Goal: Task Accomplishment & Management: Use online tool/utility

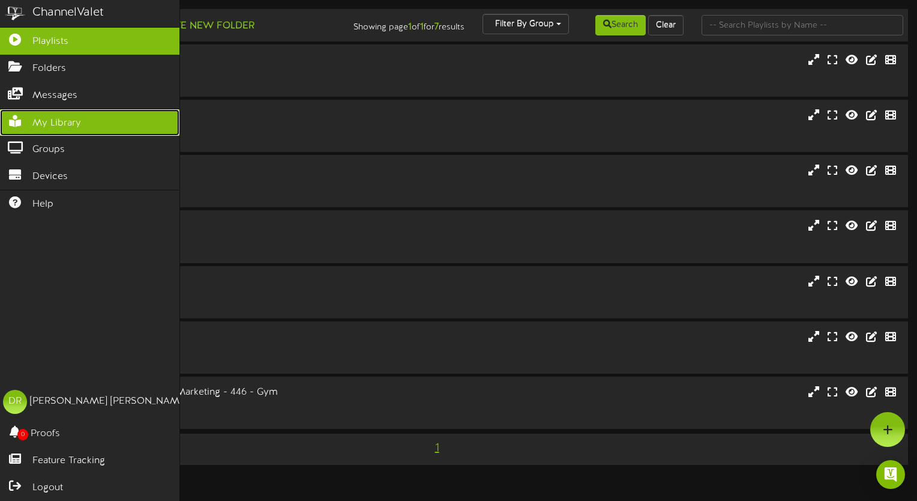
click at [87, 116] on link "My Library" at bounding box center [89, 122] width 179 height 27
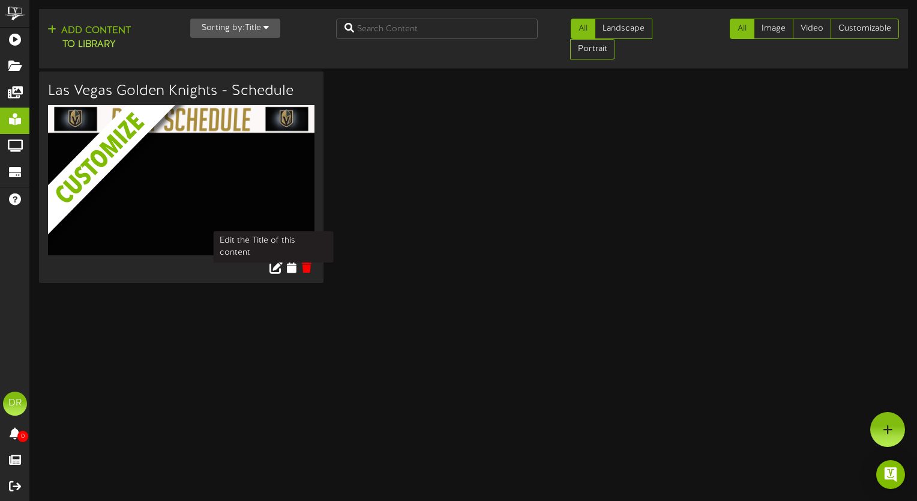
click at [273, 267] on icon at bounding box center [276, 267] width 13 height 13
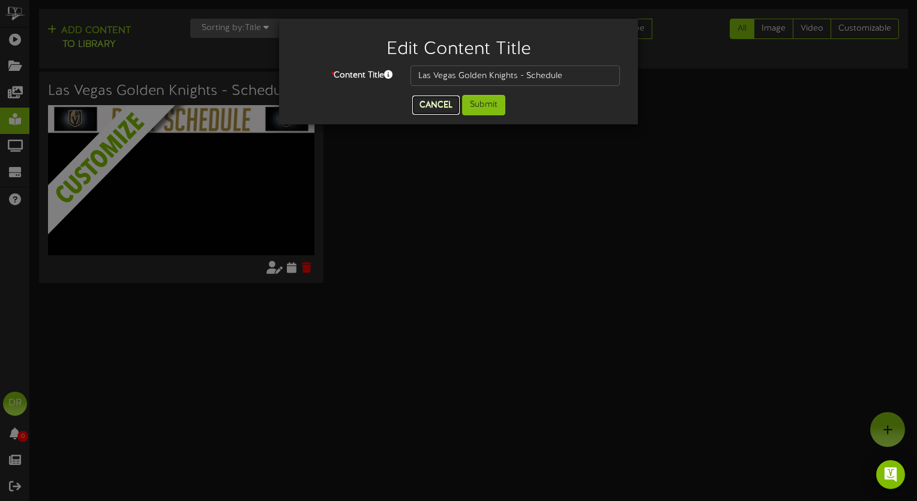
click at [432, 107] on button "Cancel" at bounding box center [435, 104] width 47 height 19
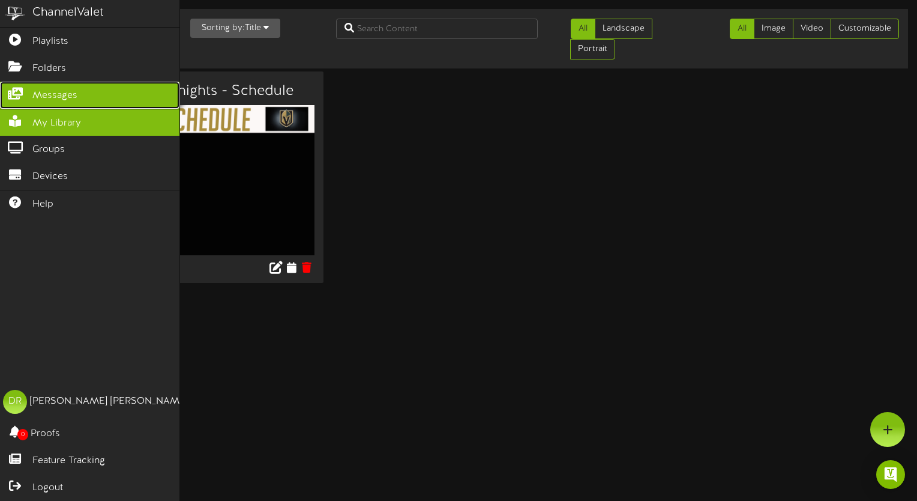
click at [42, 83] on link "Messages" at bounding box center [89, 95] width 179 height 27
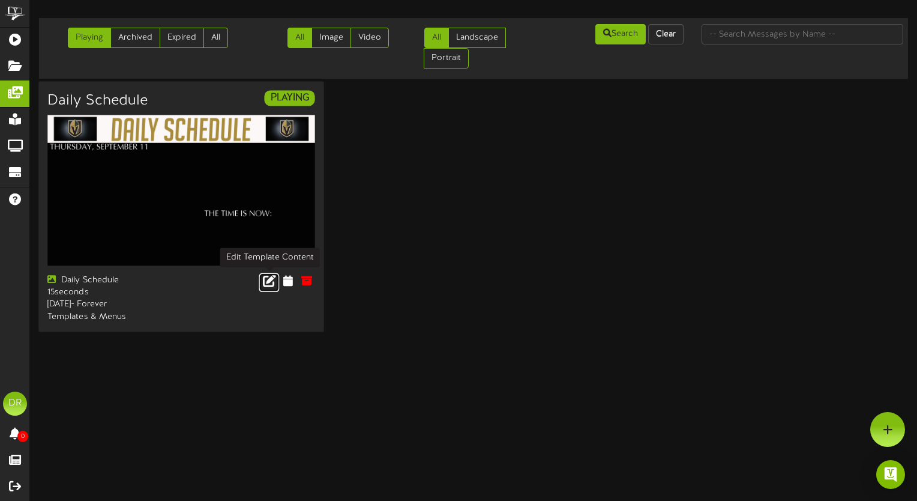
click at [271, 276] on icon at bounding box center [269, 280] width 13 height 13
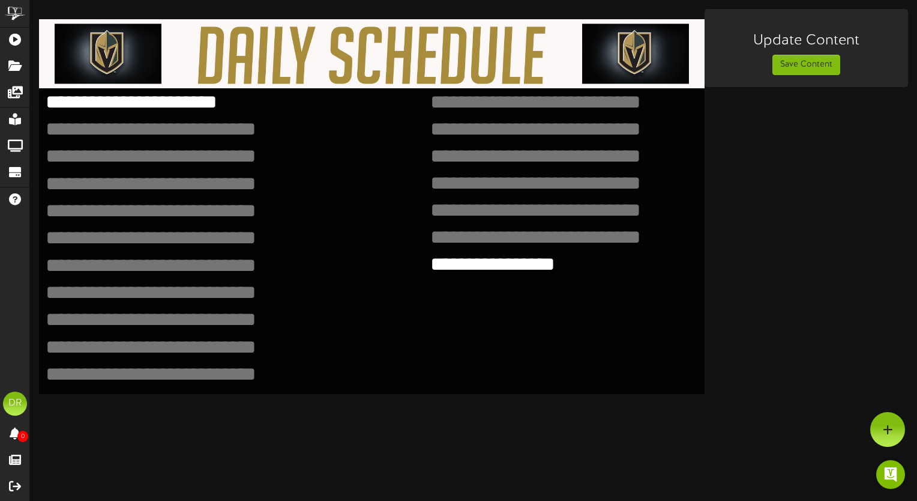
drag, startPoint x: 295, startPoint y: 99, endPoint x: 288, endPoint y: 100, distance: 7.8
click at [288, 100] on textarea "**********" at bounding box center [181, 102] width 274 height 26
drag, startPoint x: 151, startPoint y: 106, endPoint x: -2, endPoint y: 90, distance: 153.9
click at [0, 90] on html "ChannelValet Playlists Folders Messages My Library Groups Devices Help [PERSON_…" at bounding box center [458, 197] width 917 height 394
type textarea "**********"
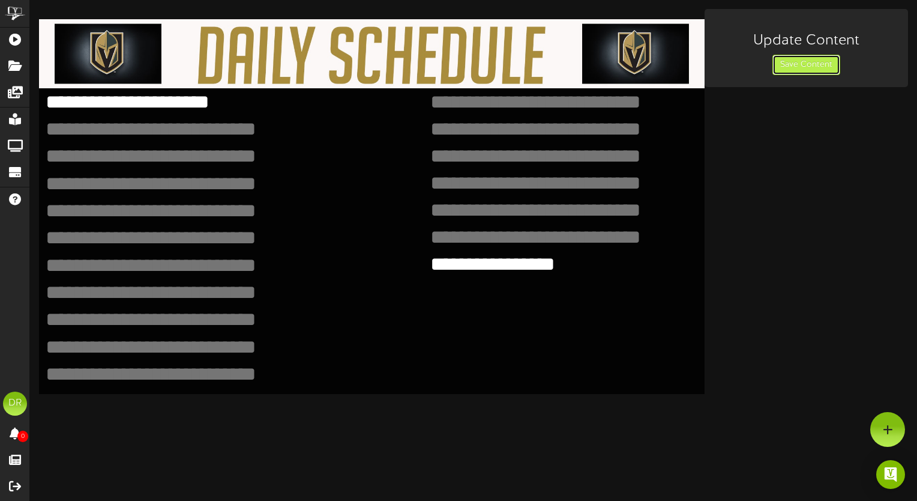
click at [806, 68] on button "Save Content" at bounding box center [807, 65] width 68 height 20
